Goal: Communication & Community: Share content

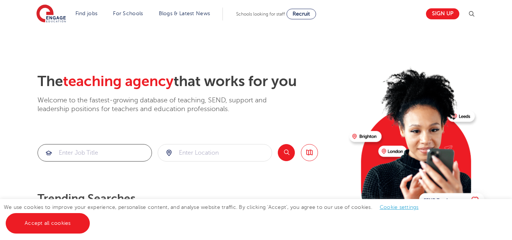
click at [91, 151] on input "search" at bounding box center [95, 152] width 114 height 17
type input "q"
type input "computer science"
click button "Submit" at bounding box center [0, 0] width 0 height 0
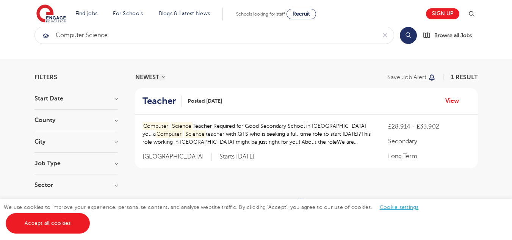
scroll to position [16, 0]
click at [167, 99] on h2 "Teacher" at bounding box center [159, 101] width 33 height 11
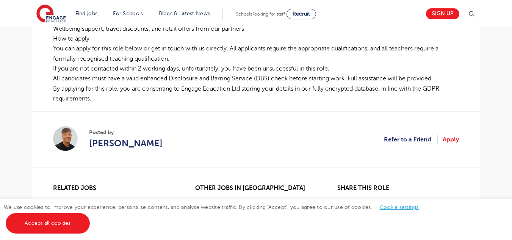
scroll to position [425, 0]
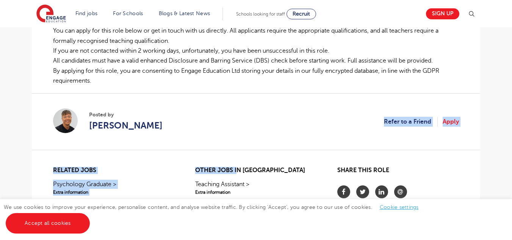
drag, startPoint x: 238, startPoint y: 166, endPoint x: 285, endPoint y: 152, distance: 48.8
click at [285, 152] on div "£28,914 - £33,902 Long Term Secondary West Sussex - Arun Beginning 09/25 Comput…" at bounding box center [256, 4] width 437 height 529
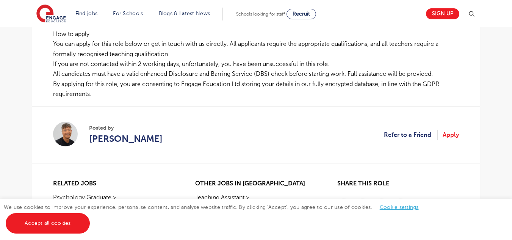
scroll to position [411, 0]
click at [399, 141] on section "Posted by Aaron Blackwell Refer to a Friend Apply" at bounding box center [256, 135] width 406 height 57
click at [397, 137] on link "Refer to a Friend" at bounding box center [411, 135] width 54 height 10
